Goal: Task Accomplishment & Management: Use online tool/utility

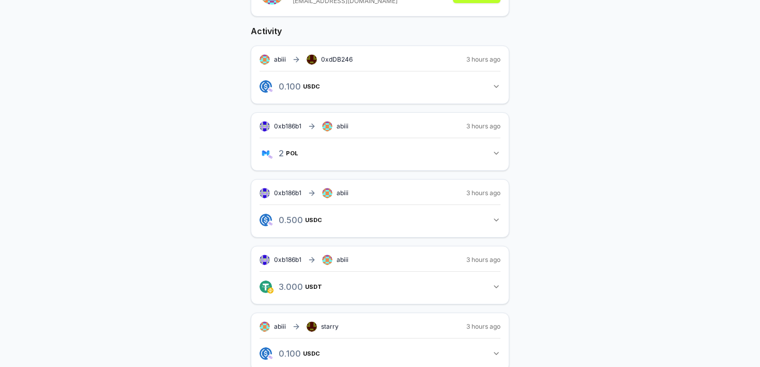
scroll to position [229, 0]
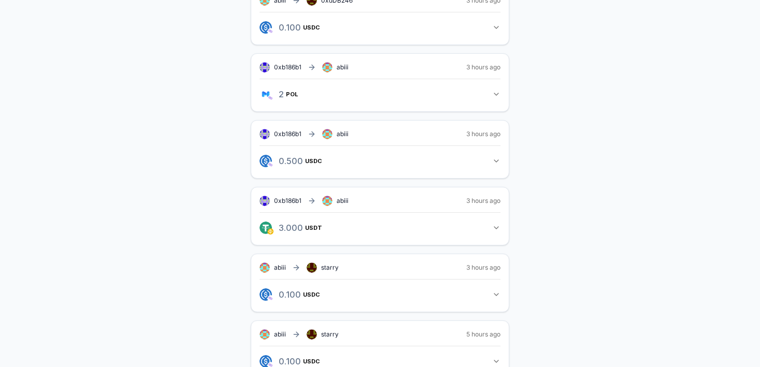
click at [460, 239] on div "0xb186b1 abiii 3 hours ago 3.000 USDT 3 USDT" at bounding box center [380, 216] width 259 height 58
click at [479, 231] on button "3.000 USDT 3 USDT" at bounding box center [380, 228] width 241 height 18
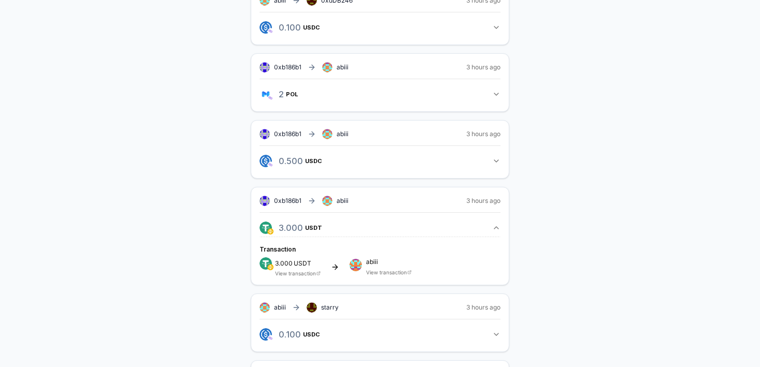
click at [479, 231] on button "3.000 USDT 3 USDT" at bounding box center [380, 228] width 241 height 18
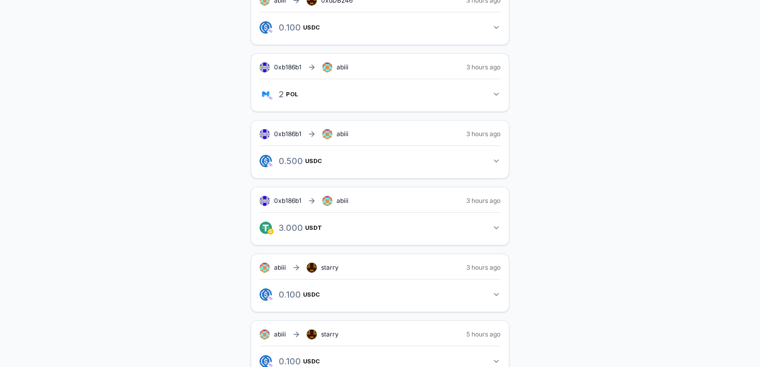
click at [479, 231] on button "3.000 USDT 3 USDT" at bounding box center [380, 228] width 241 height 18
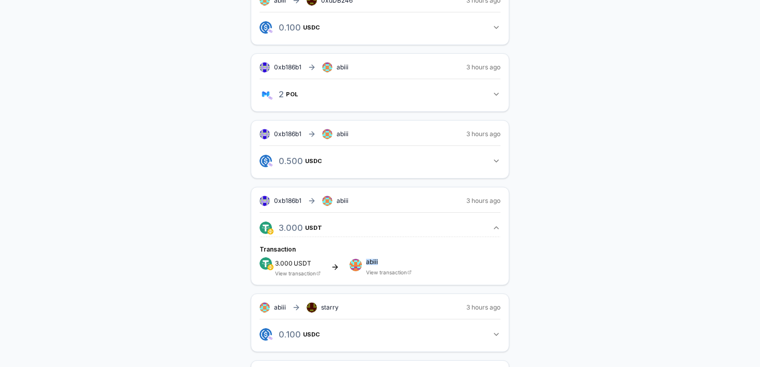
drag, startPoint x: 460, startPoint y: 265, endPoint x: 352, endPoint y: 261, distance: 108.1
click at [353, 261] on div "3.000 USDT View transaction abiii View transaction" at bounding box center [380, 266] width 241 height 19
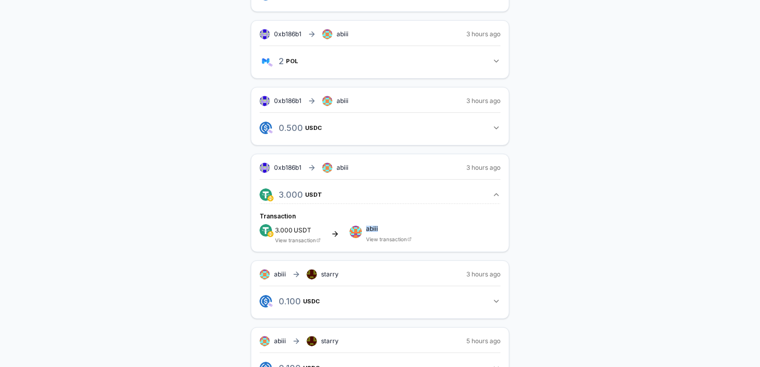
scroll to position [297, 0]
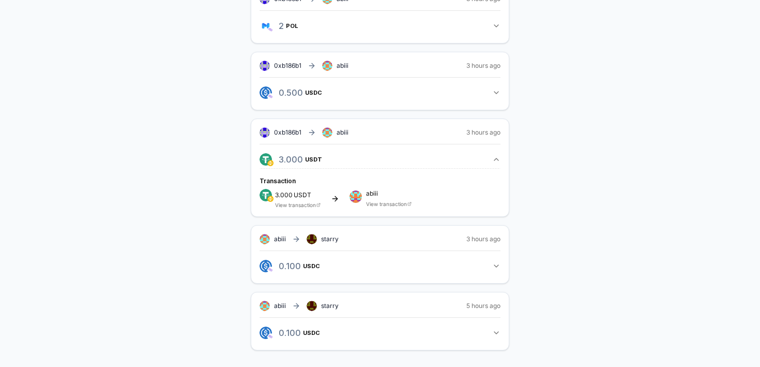
click at [340, 199] on div "3.000 USDT View transaction abiii View transaction" at bounding box center [380, 198] width 241 height 19
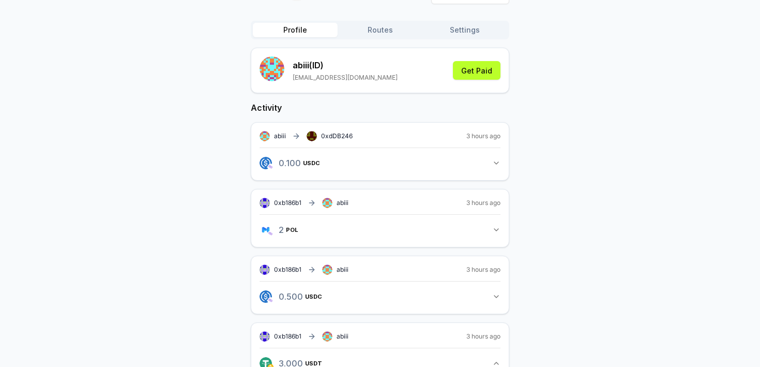
scroll to position [94, 0]
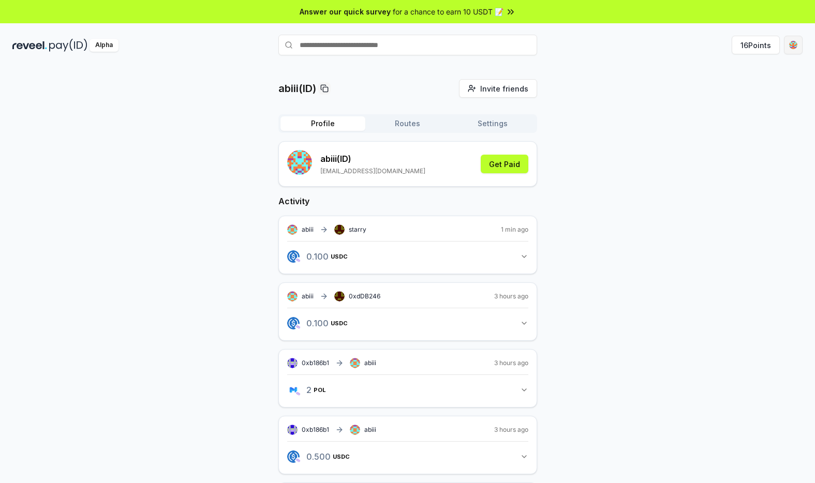
click at [792, 42] on html "Answer our quick survey for a chance to earn 10 USDT 📝 Alpha 16 Points abiii(ID…" at bounding box center [407, 241] width 815 height 483
click at [775, 42] on html "Answer our quick survey for a chance to earn 10 USDT 📝 Alpha 16 Points abiii(ID…" at bounding box center [407, 241] width 815 height 483
click at [759, 44] on button "16 Points" at bounding box center [755, 45] width 48 height 19
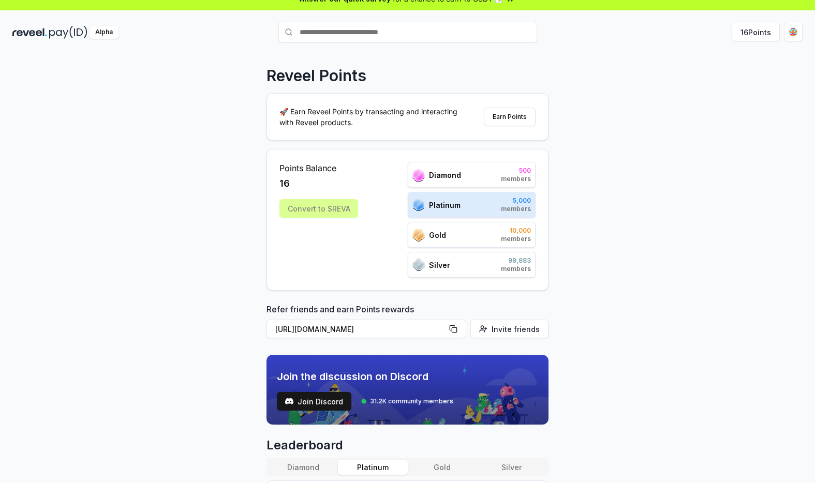
scroll to position [20, 0]
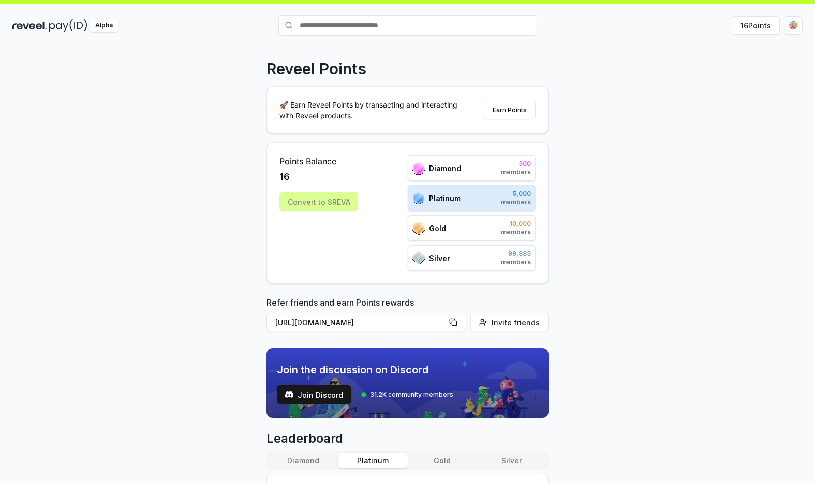
click at [369, 203] on div "Points Balance 16 Convert to $[PERSON_NAME] 500 members Platinum 5,000 members …" at bounding box center [407, 213] width 256 height 116
click at [343, 201] on div "Convert to $REVA" at bounding box center [318, 201] width 79 height 19
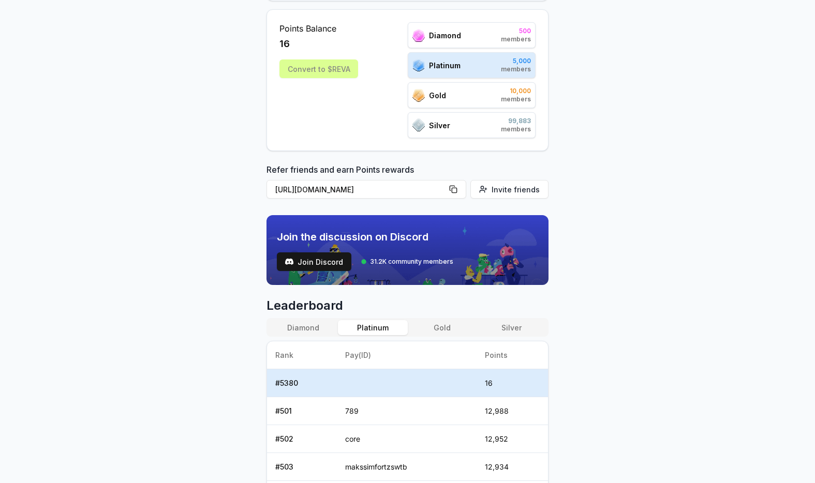
scroll to position [84, 0]
